Goal: Task Accomplishment & Management: Manage account settings

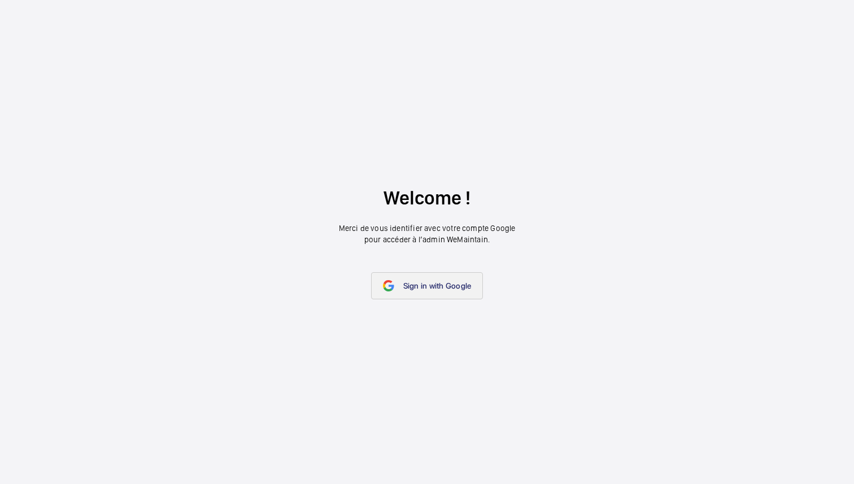
click at [426, 286] on span "Sign in with Google" at bounding box center [437, 285] width 68 height 9
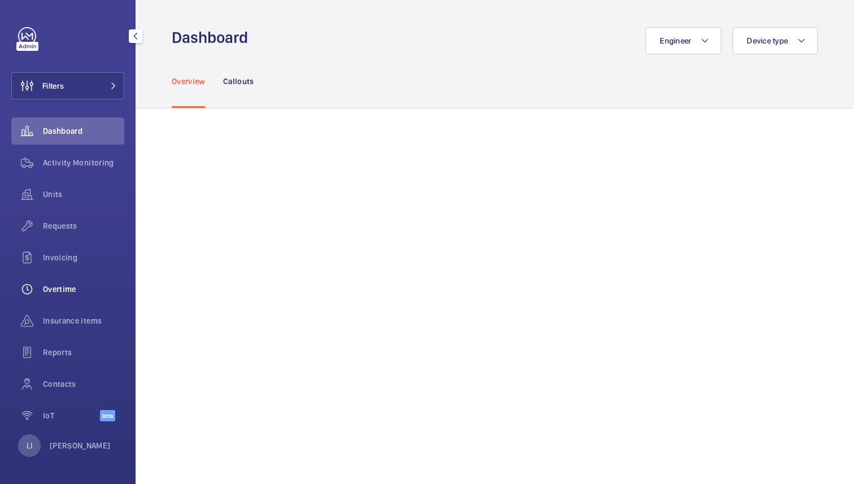
click at [77, 284] on span "Overtime" at bounding box center [83, 289] width 81 height 11
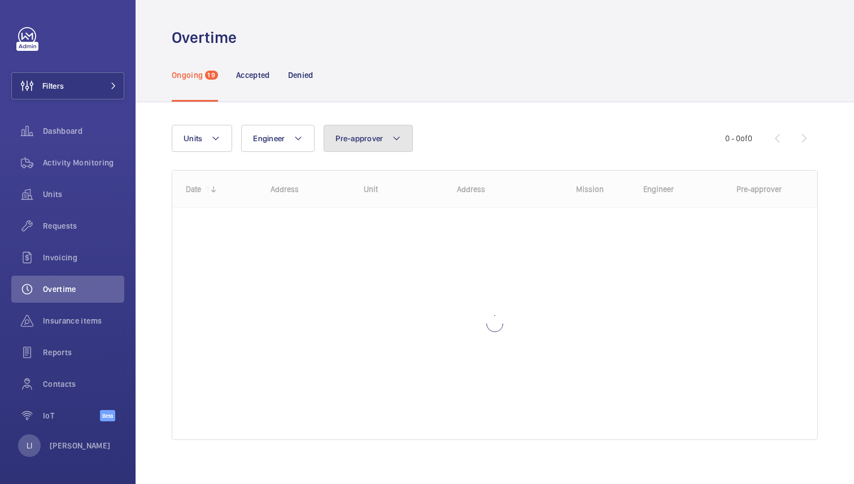
click at [378, 137] on span "Pre-approver" at bounding box center [359, 138] width 47 height 9
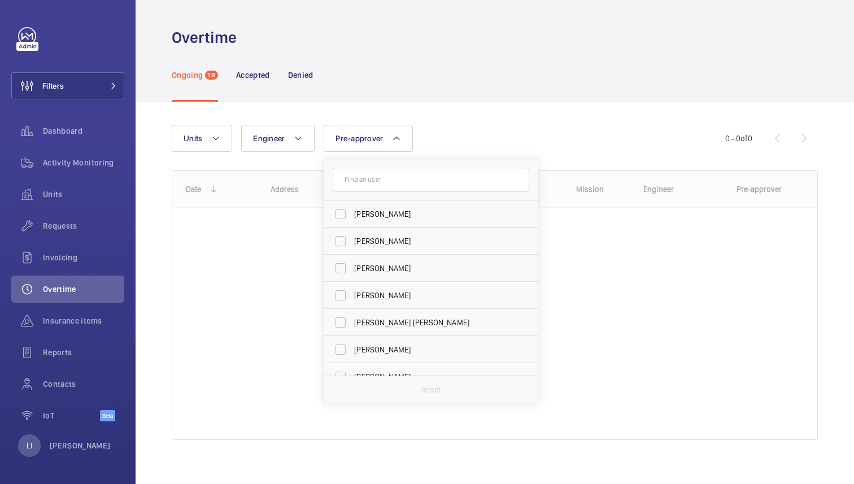
click at [456, 100] on div "Ongoing 19 Accepted Denied" at bounding box center [495, 75] width 646 height 54
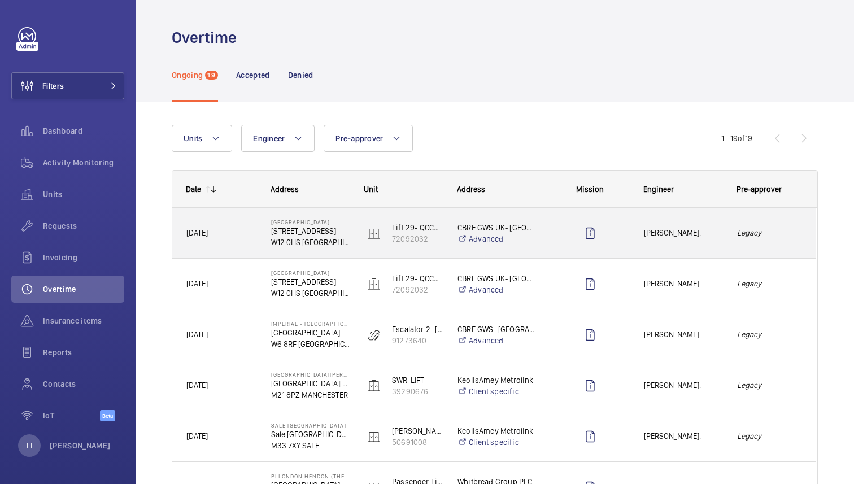
click at [221, 237] on span "[DATE]" at bounding box center [221, 233] width 70 height 13
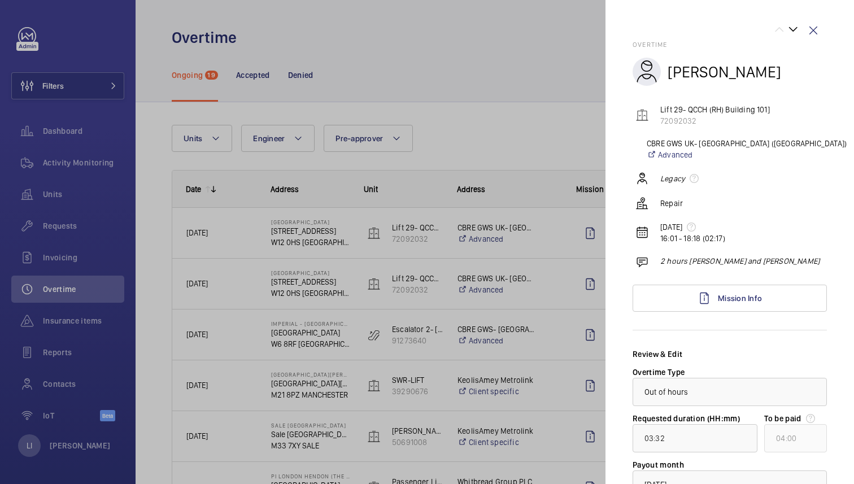
click at [533, 98] on div at bounding box center [427, 242] width 854 height 484
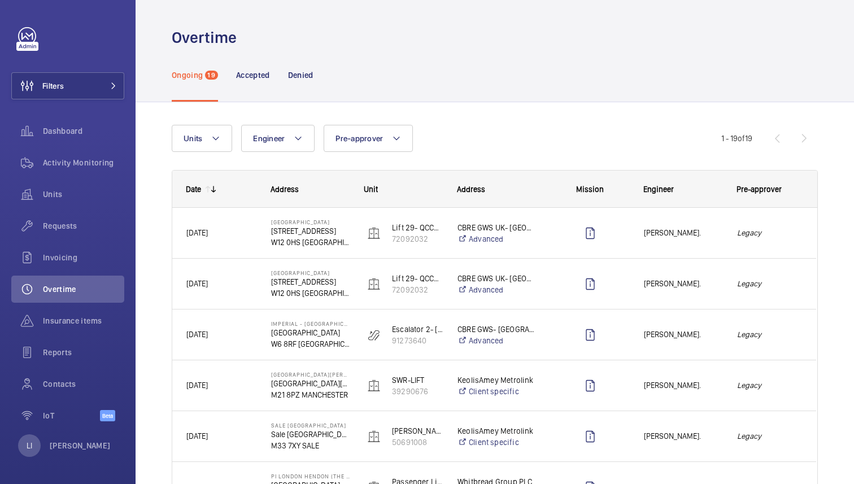
click at [431, 73] on div "Ongoing 19 Accepted Denied" at bounding box center [495, 75] width 646 height 54
